Goal: Task Accomplishment & Management: Use online tool/utility

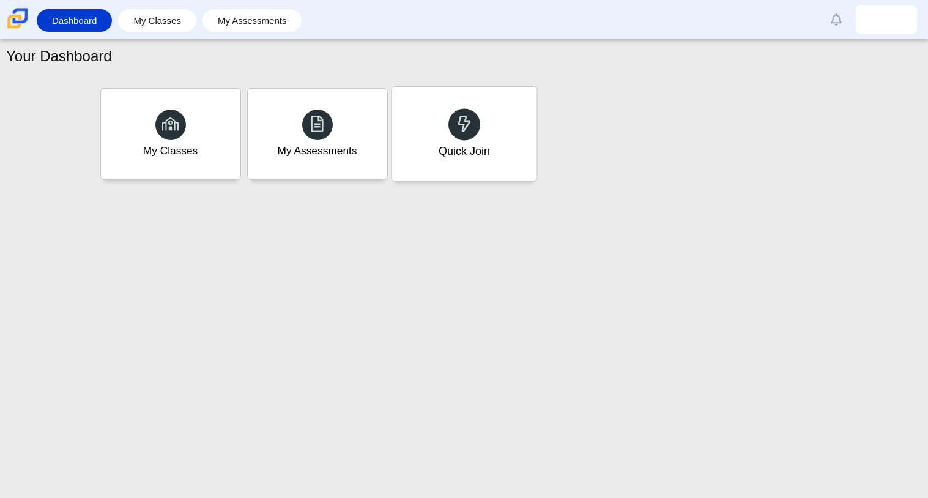
click at [465, 154] on div "Quick Join" at bounding box center [463, 151] width 51 height 16
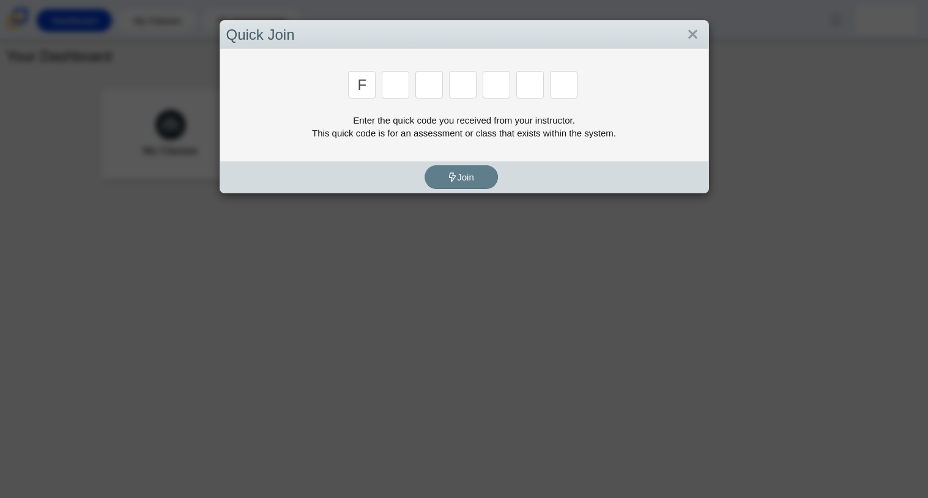
type input "f"
type input "7"
type input "m"
type input "c"
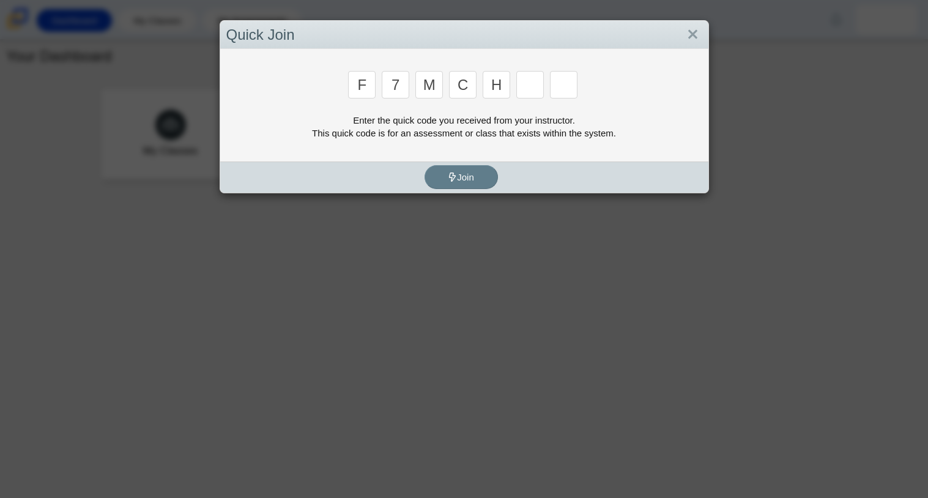
type input "h"
type input "w"
type input "k"
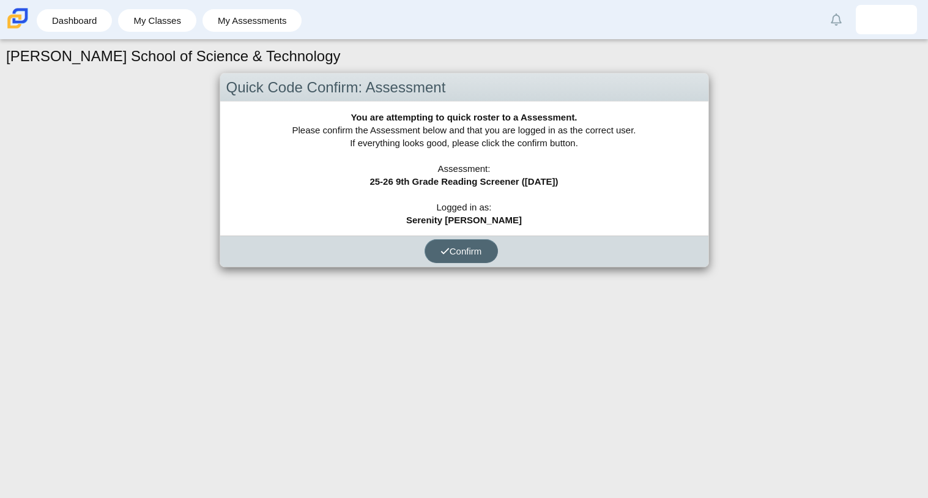
click at [478, 250] on span "Confirm" at bounding box center [462, 251] width 42 height 10
